Goal: Find specific page/section: Find specific page/section

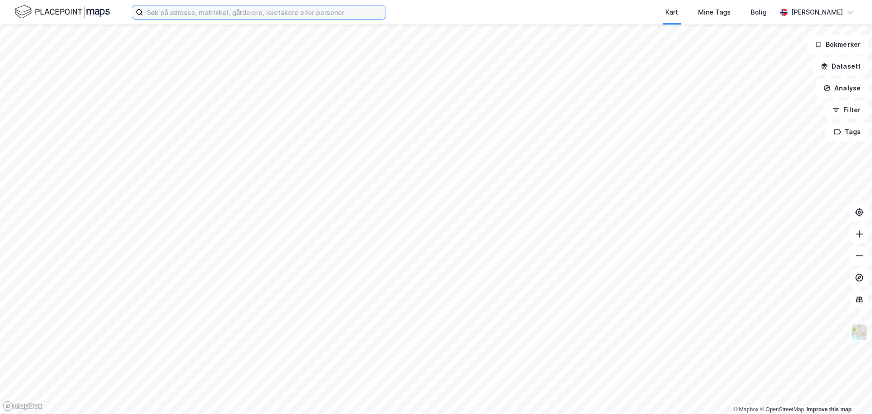
click at [195, 12] on input at bounding box center [264, 12] width 242 height 14
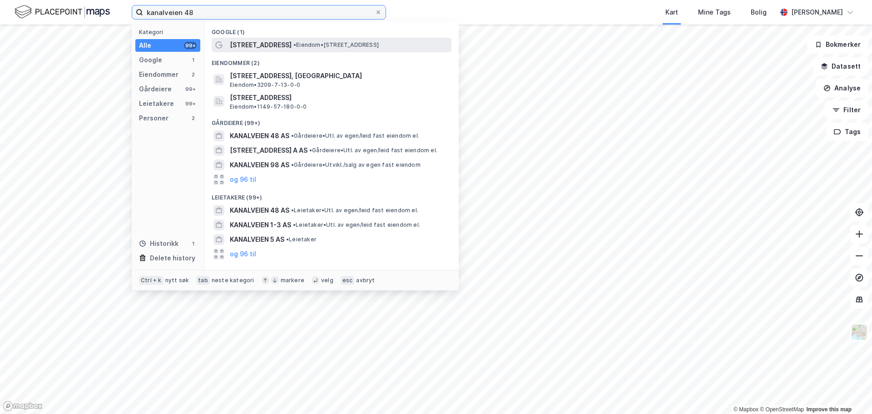
type input "kanalveien 48"
click at [293, 47] on span "• Eiendom • [STREET_ADDRESS]" at bounding box center [335, 44] width 85 height 7
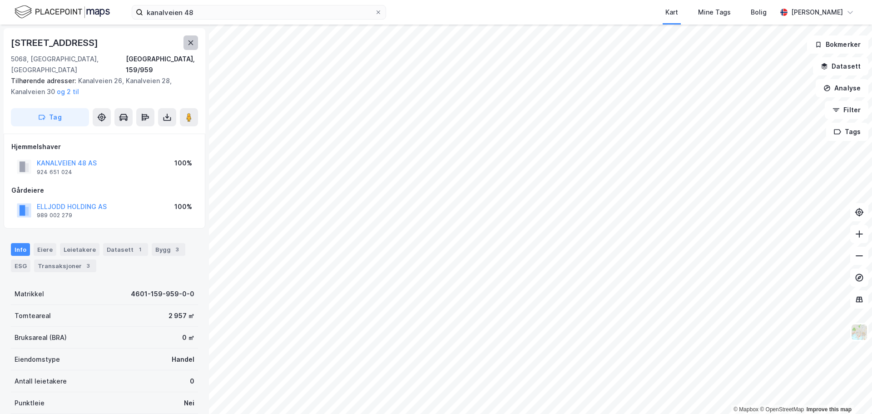
click at [192, 42] on icon at bounding box center [190, 42] width 5 height 5
